Goal: Task Accomplishment & Management: Use online tool/utility

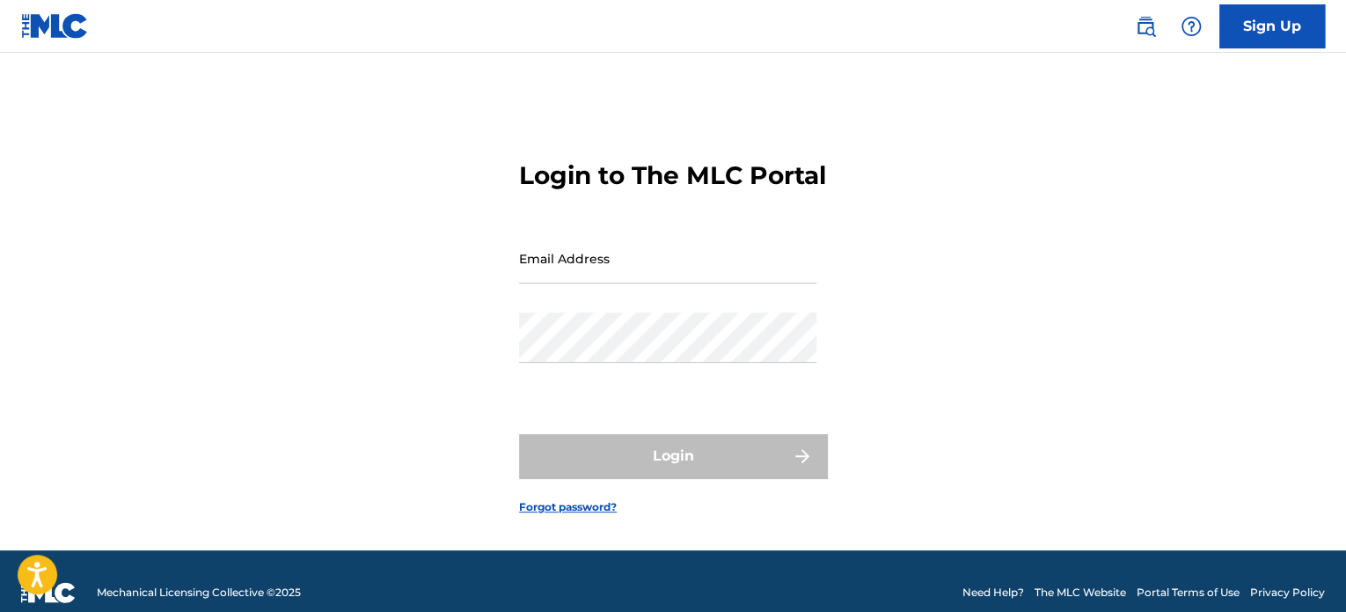
click at [671, 283] on input "Email Address" at bounding box center [667, 258] width 297 height 50
click at [691, 283] on input "Email Address" at bounding box center [667, 258] width 297 height 50
type input "[EMAIL_ADDRESS][DOMAIN_NAME]"
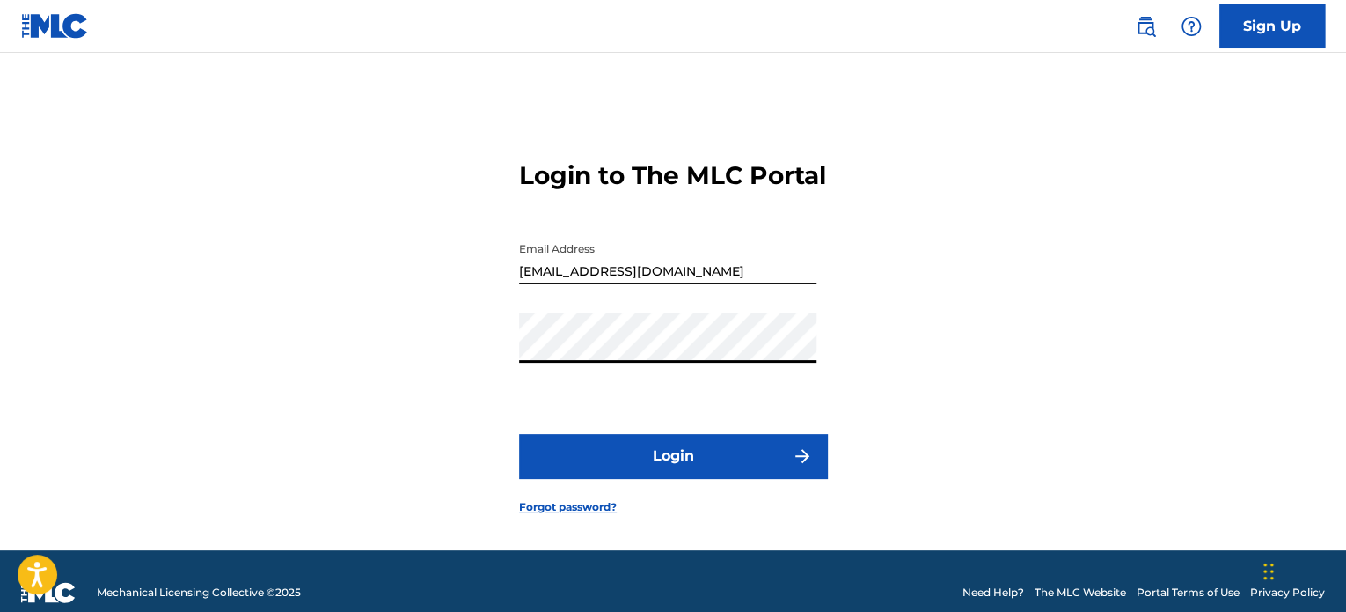
click at [626, 478] on button "Login" at bounding box center [673, 456] width 308 height 44
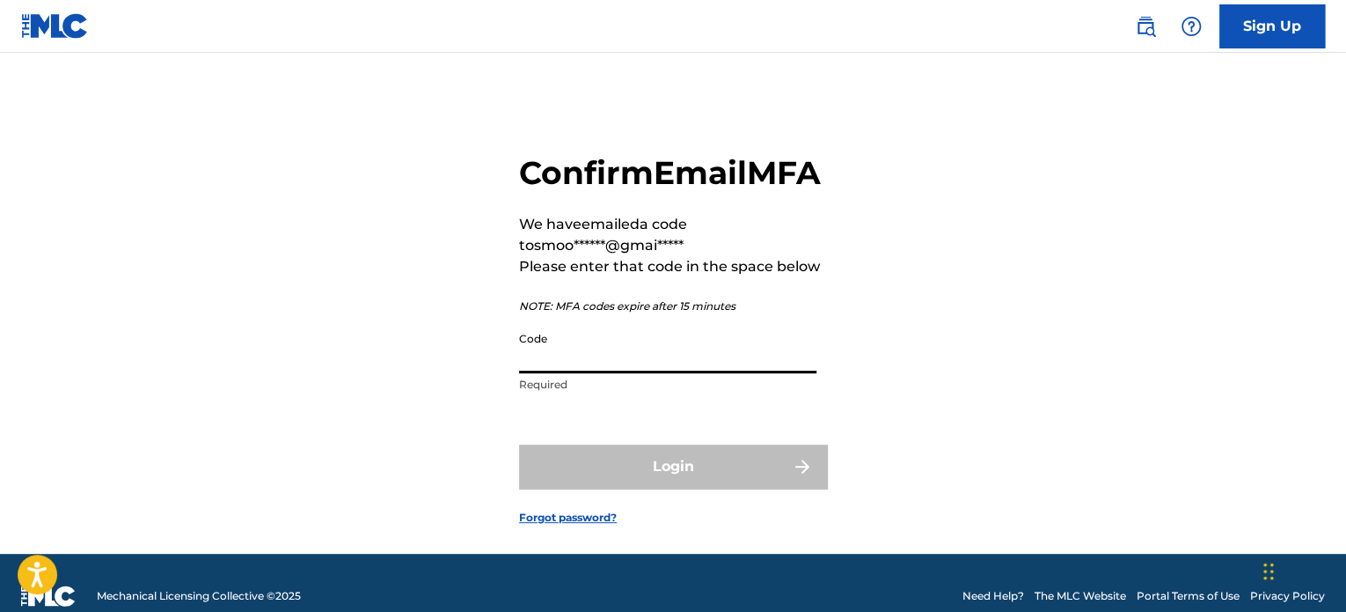
click at [641, 373] on input "Code" at bounding box center [667, 348] width 297 height 50
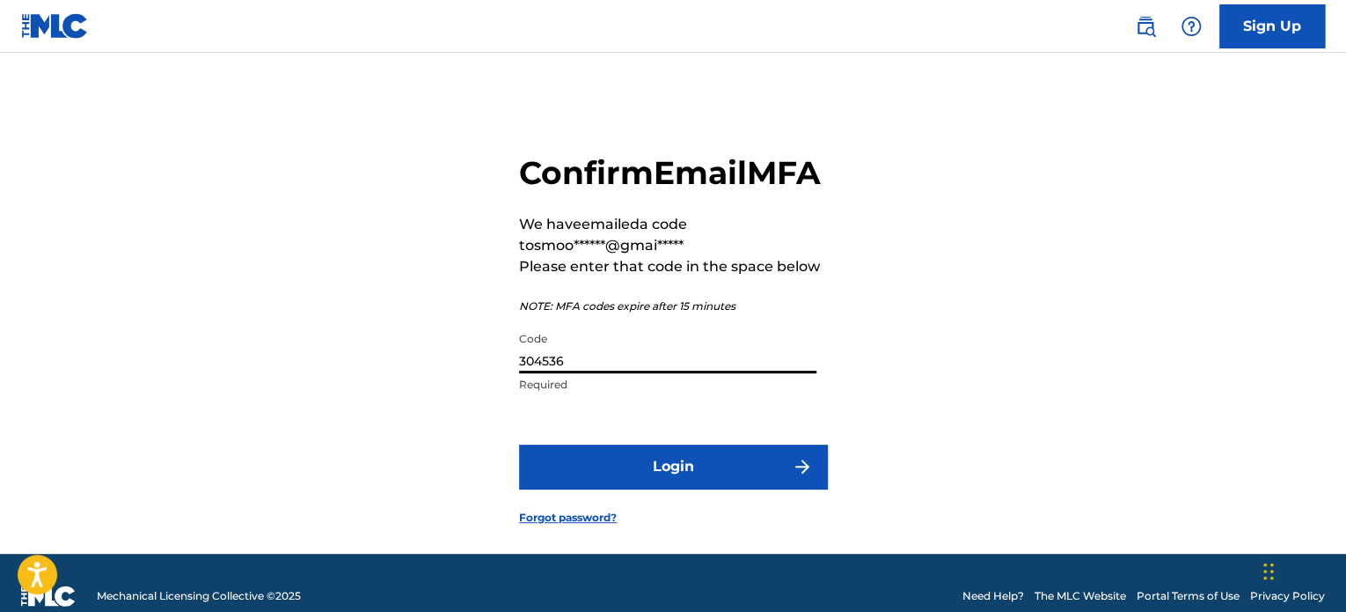
type input "304536"
click at [645, 488] on button "Login" at bounding box center [673, 466] width 308 height 44
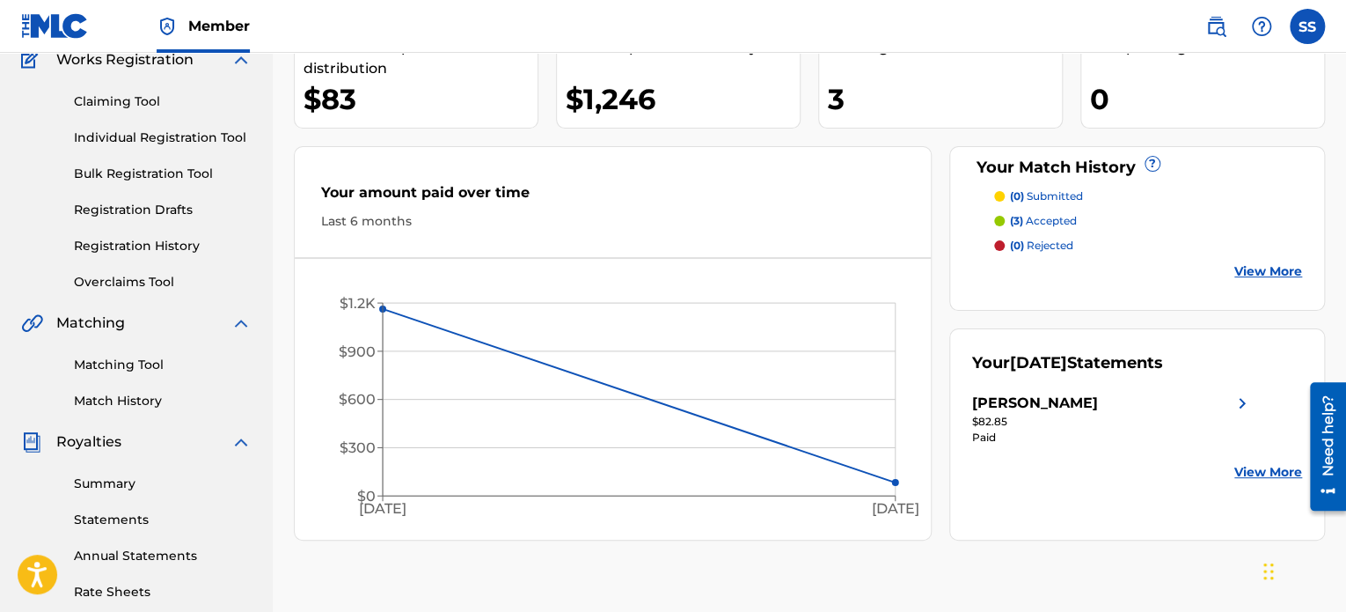
scroll to position [176, 0]
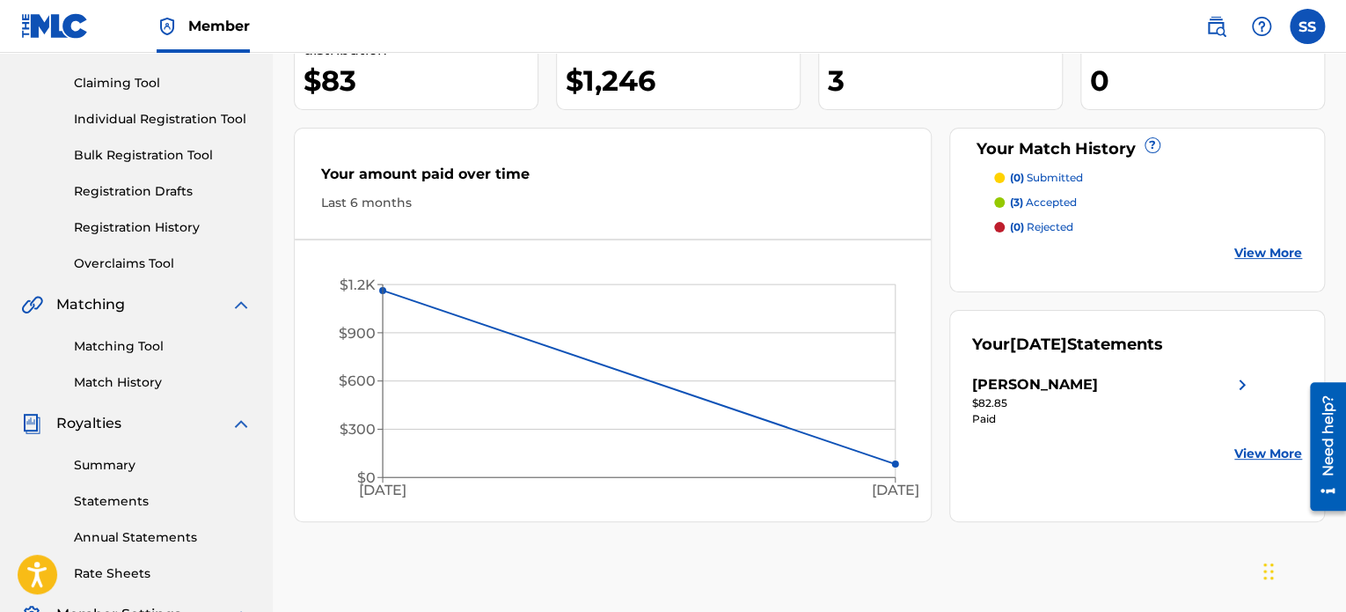
click at [136, 375] on link "Match History" at bounding box center [163, 382] width 178 height 18
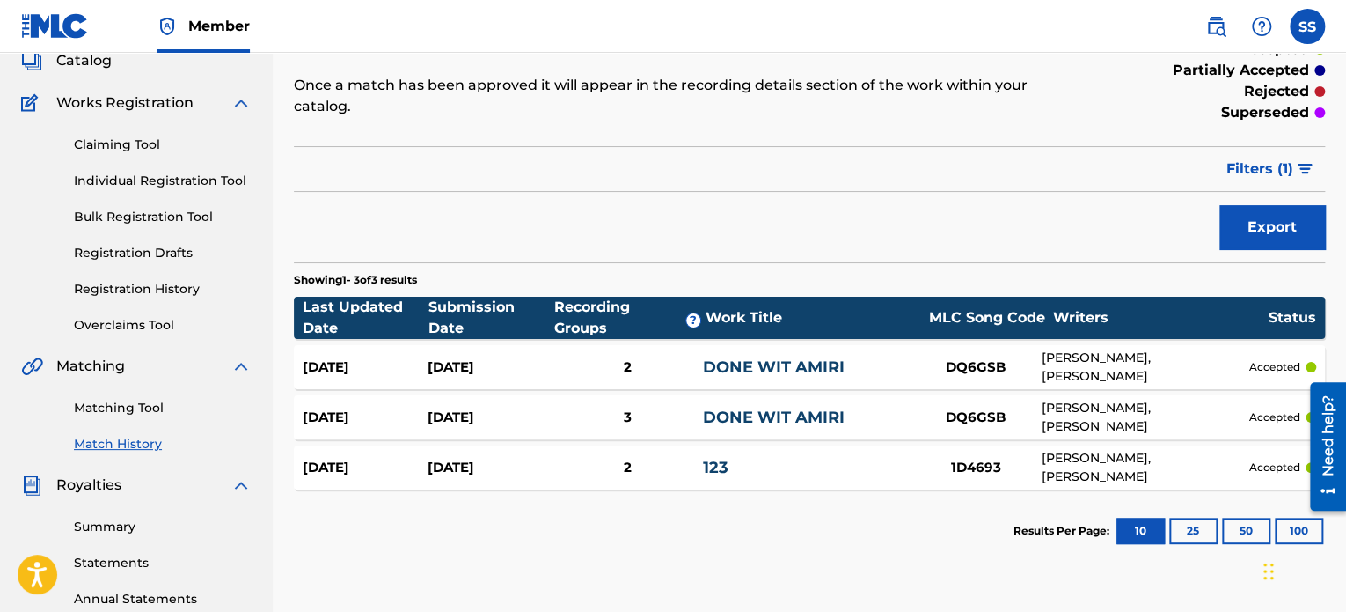
scroll to position [88, 0]
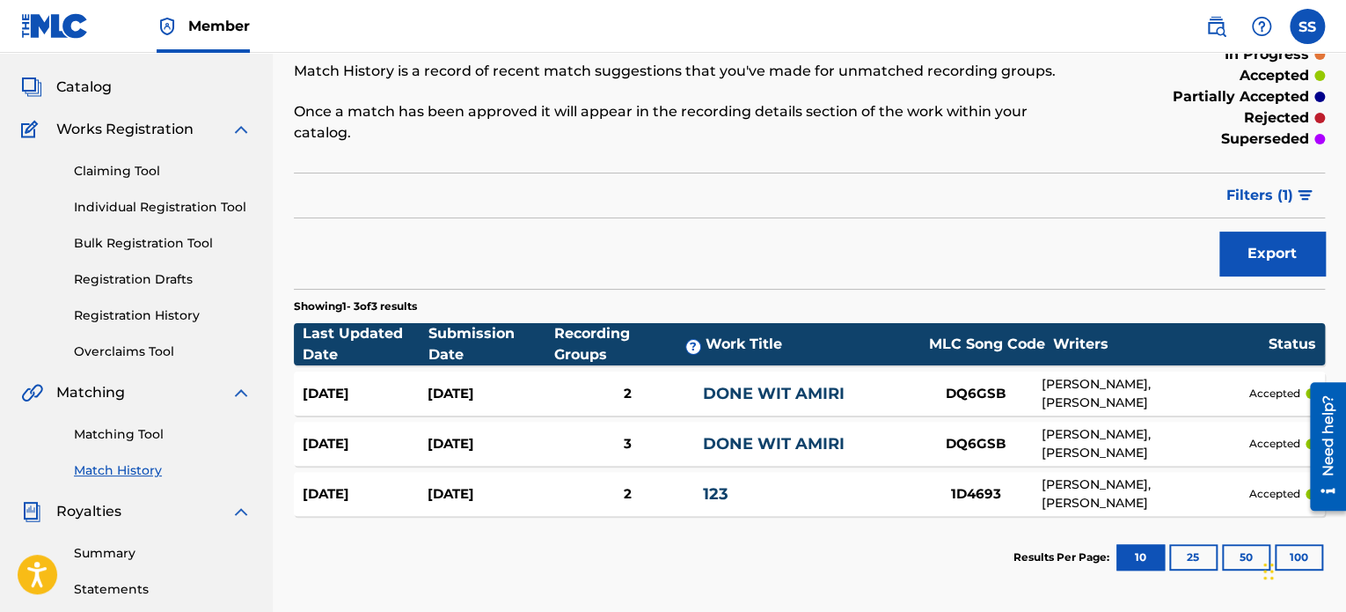
click at [139, 434] on link "Matching Tool" at bounding box center [163, 434] width 178 height 18
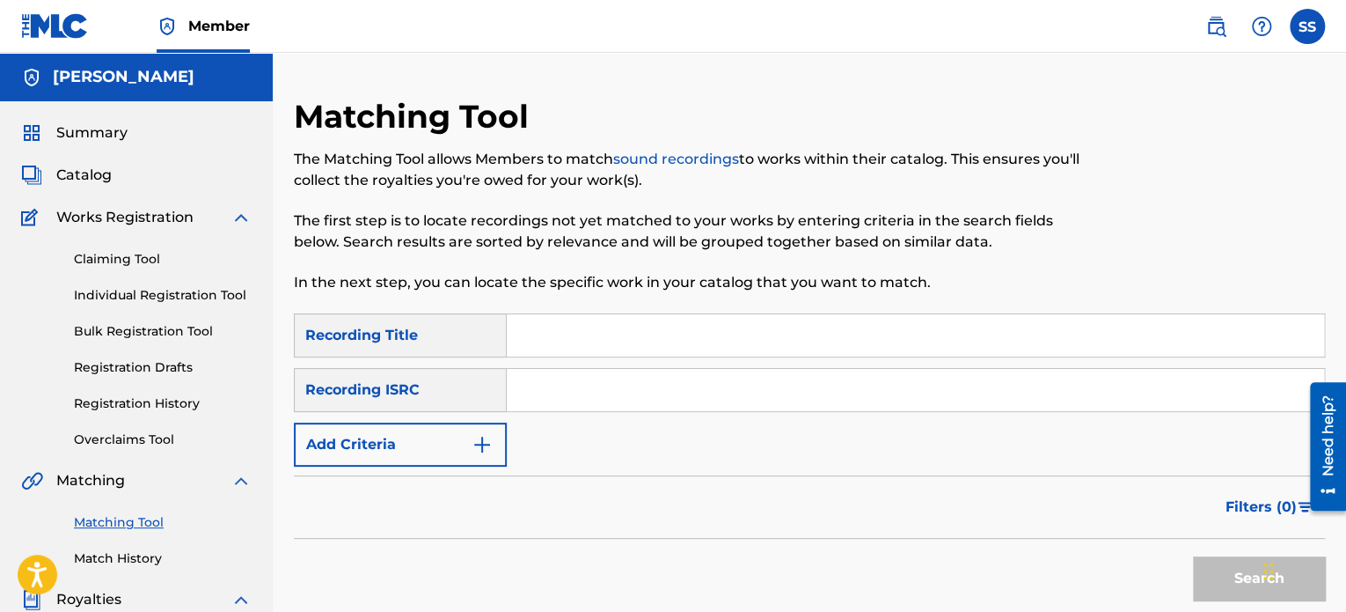
click at [517, 333] on input "Search Form" at bounding box center [916, 335] width 818 height 42
type input "Under the street lights"
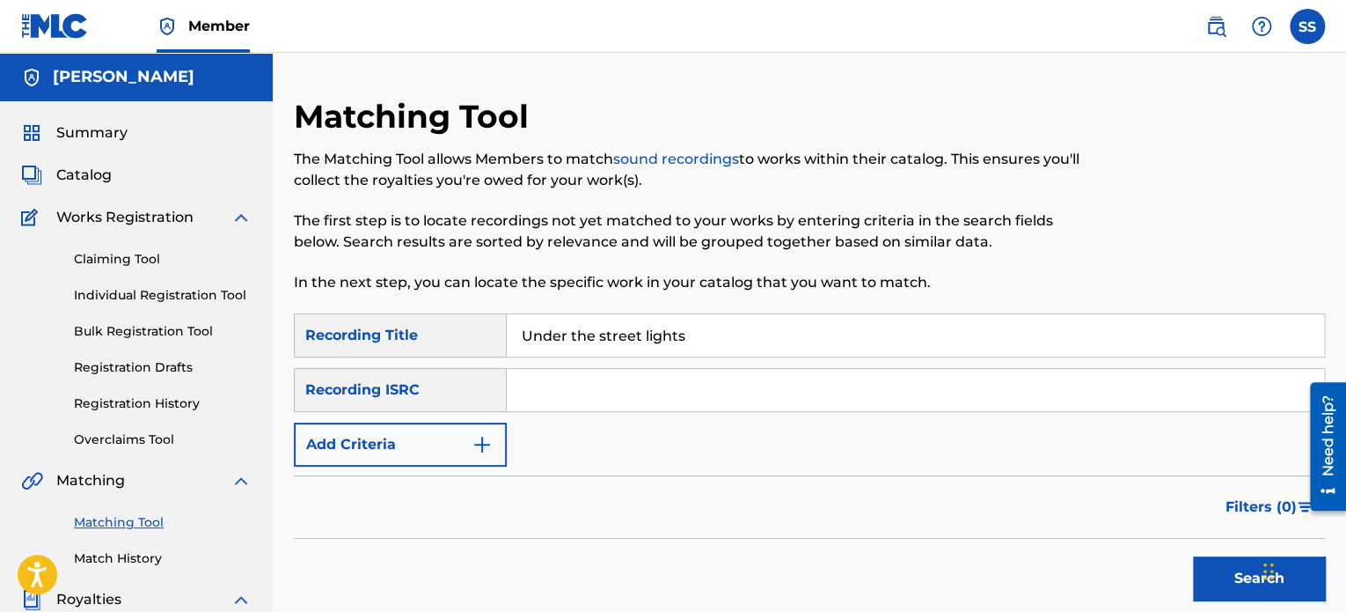
click at [446, 452] on button "Add Criteria" at bounding box center [400, 444] width 213 height 44
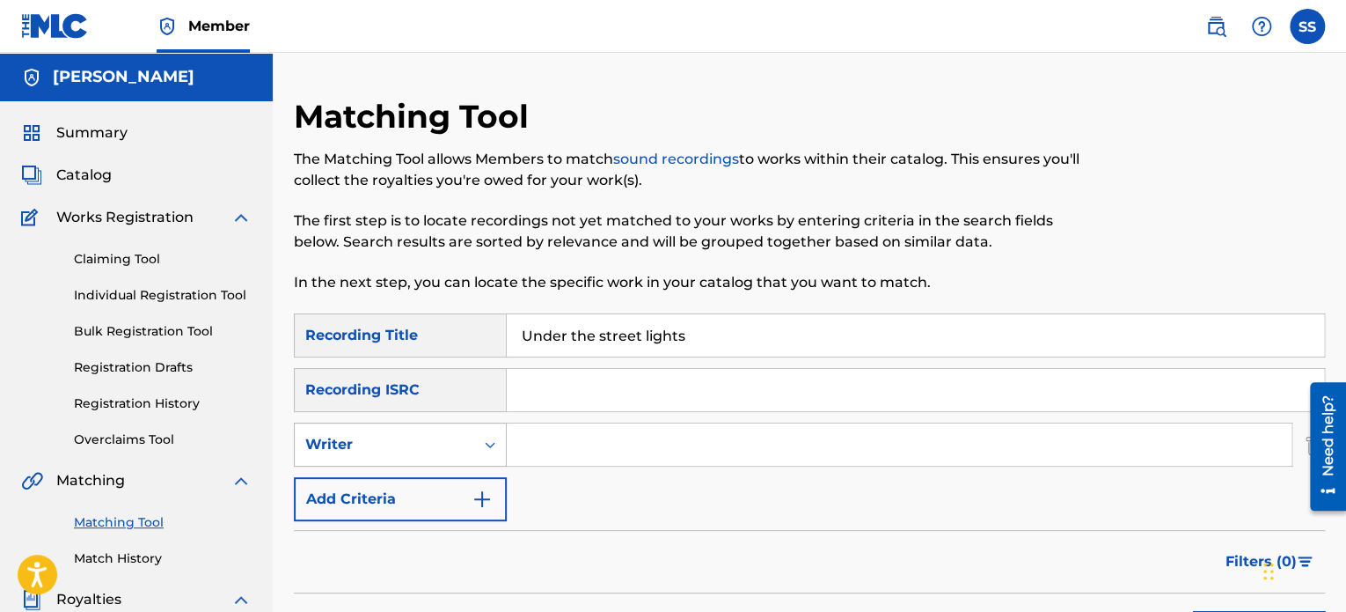
click at [467, 449] on div "Writer" at bounding box center [385, 444] width 180 height 33
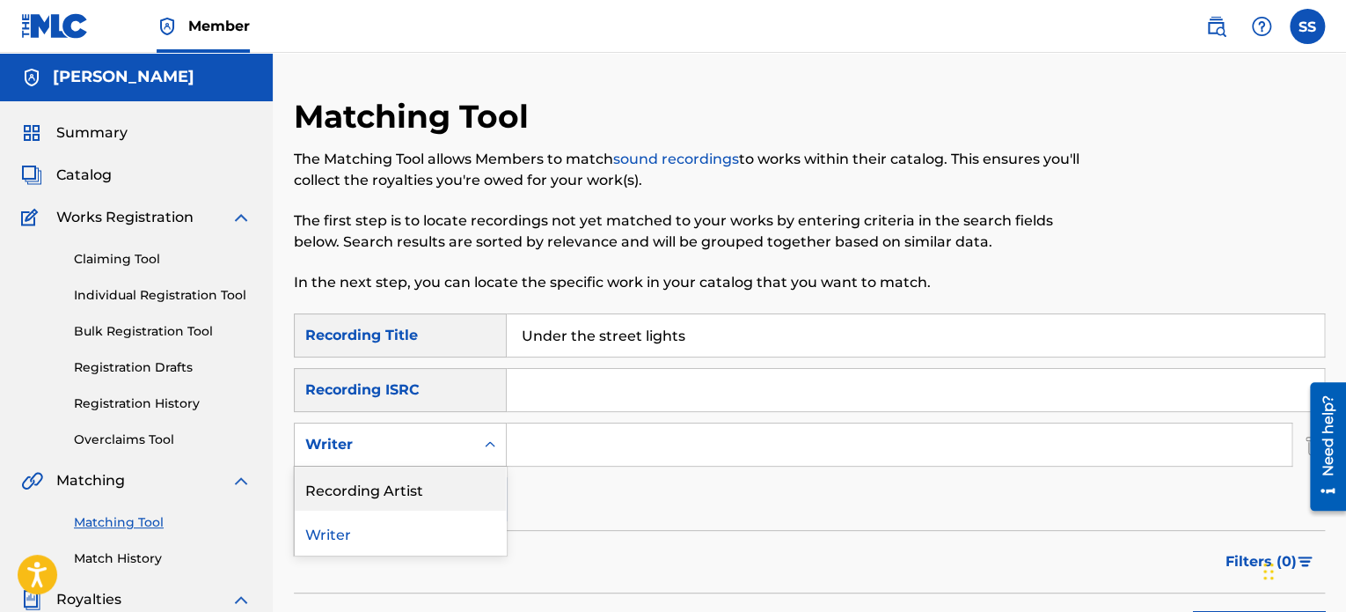
click at [425, 494] on div "Recording Artist" at bounding box center [400, 488] width 211 height 44
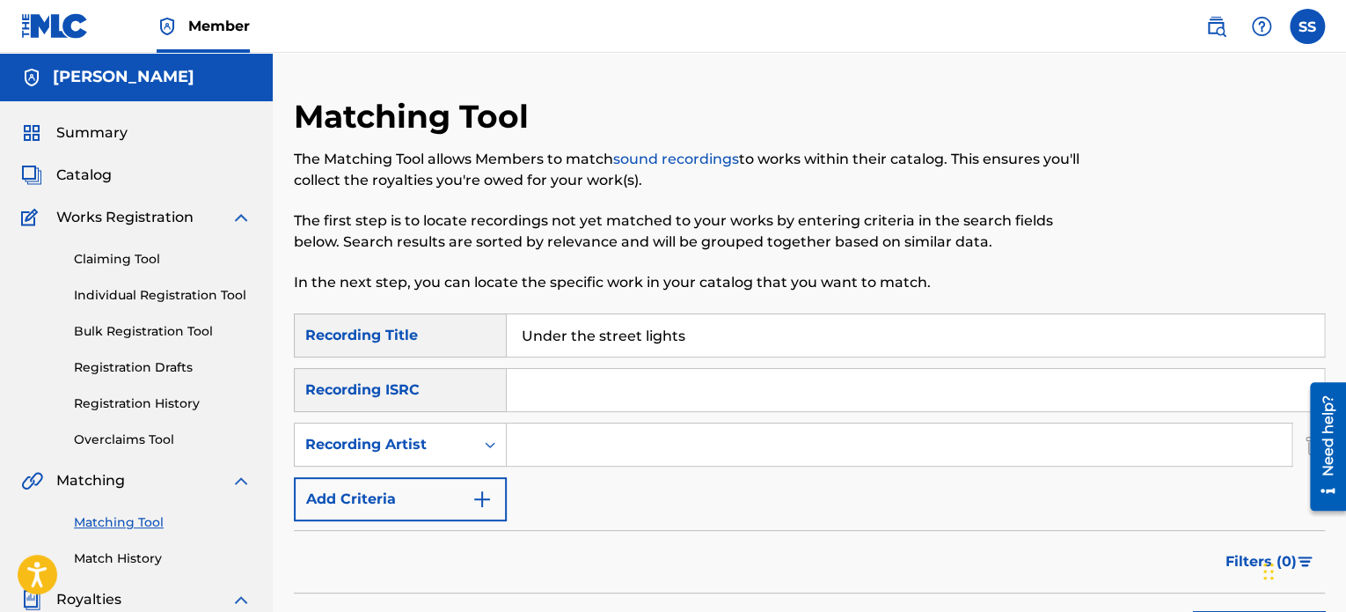
click at [549, 439] on input "Search Form" at bounding box center [899, 444] width 785 height 42
type input "yungeen ace"
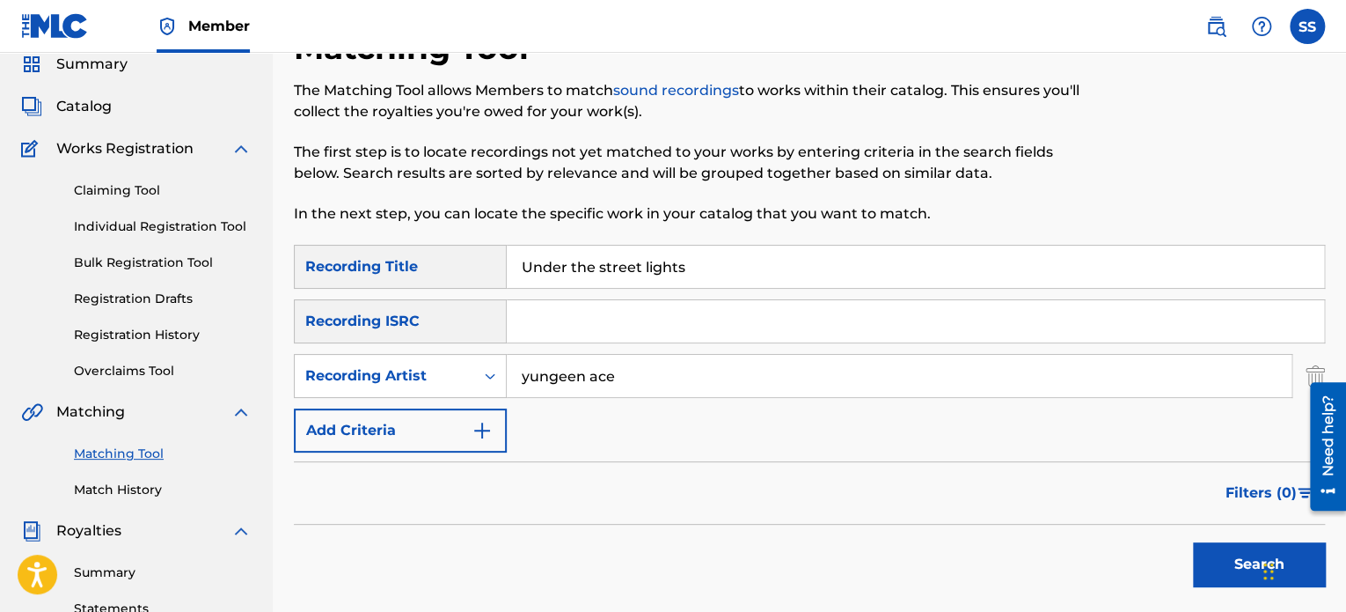
scroll to position [264, 0]
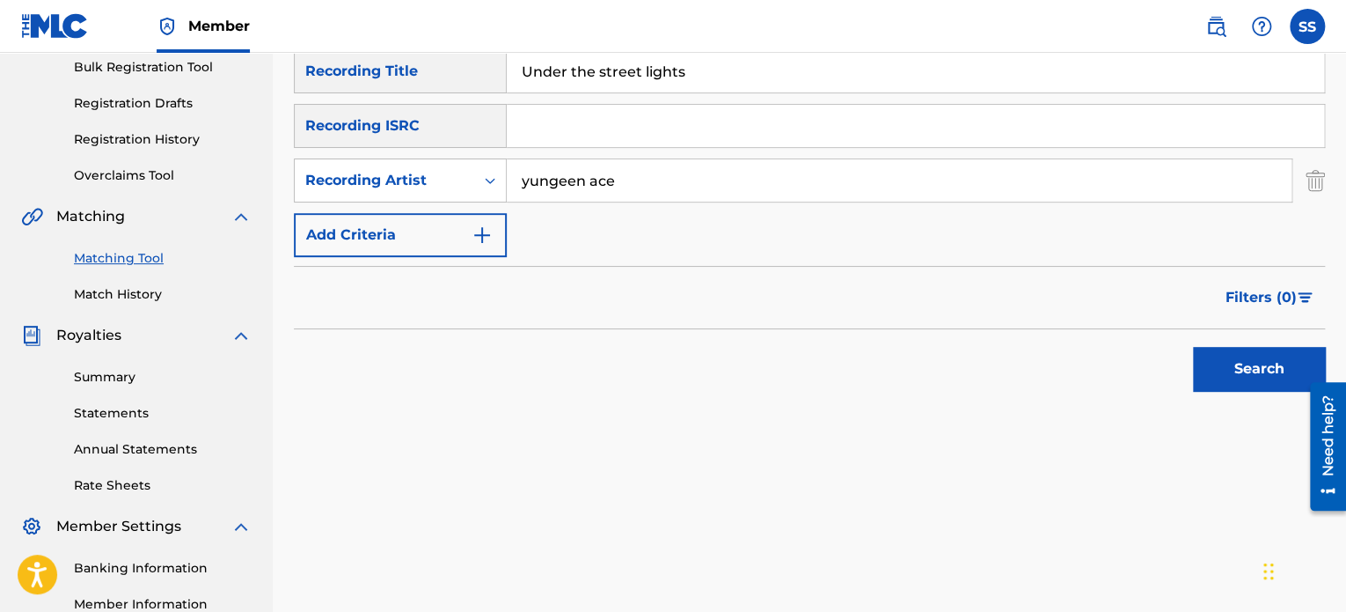
click at [1219, 397] on div "Search" at bounding box center [1255, 364] width 141 height 70
click at [1251, 372] on button "Search" at bounding box center [1259, 369] width 132 height 44
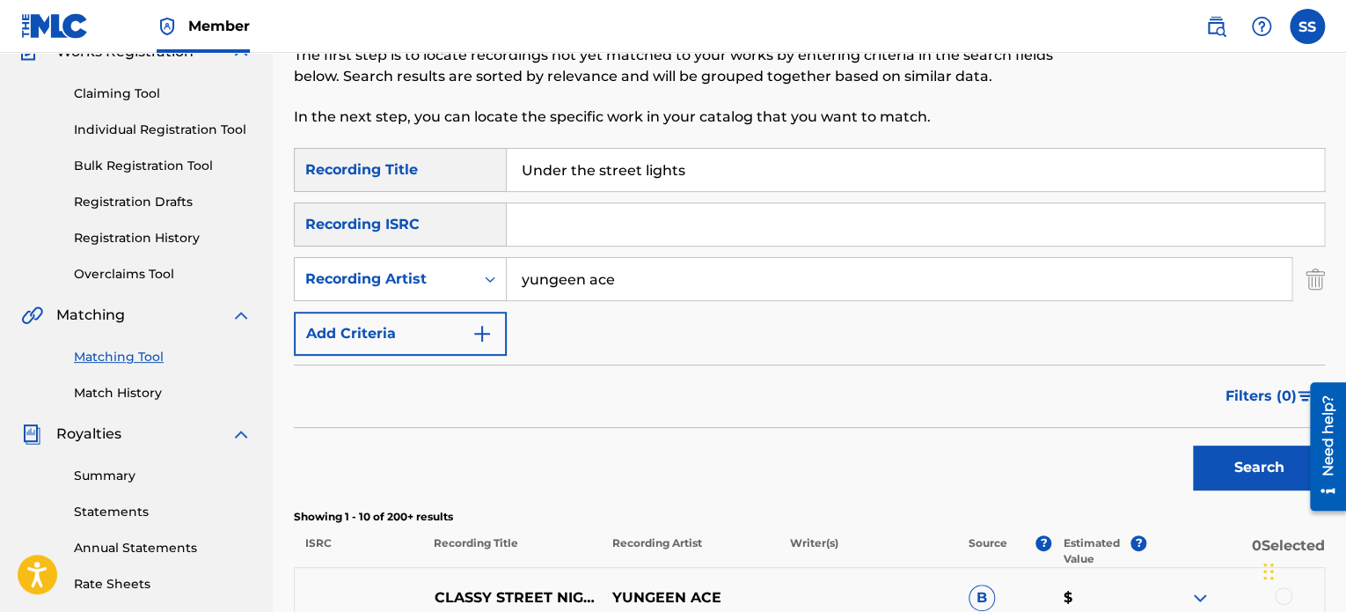
scroll to position [0, 0]
